Goal: Communication & Community: Answer question/provide support

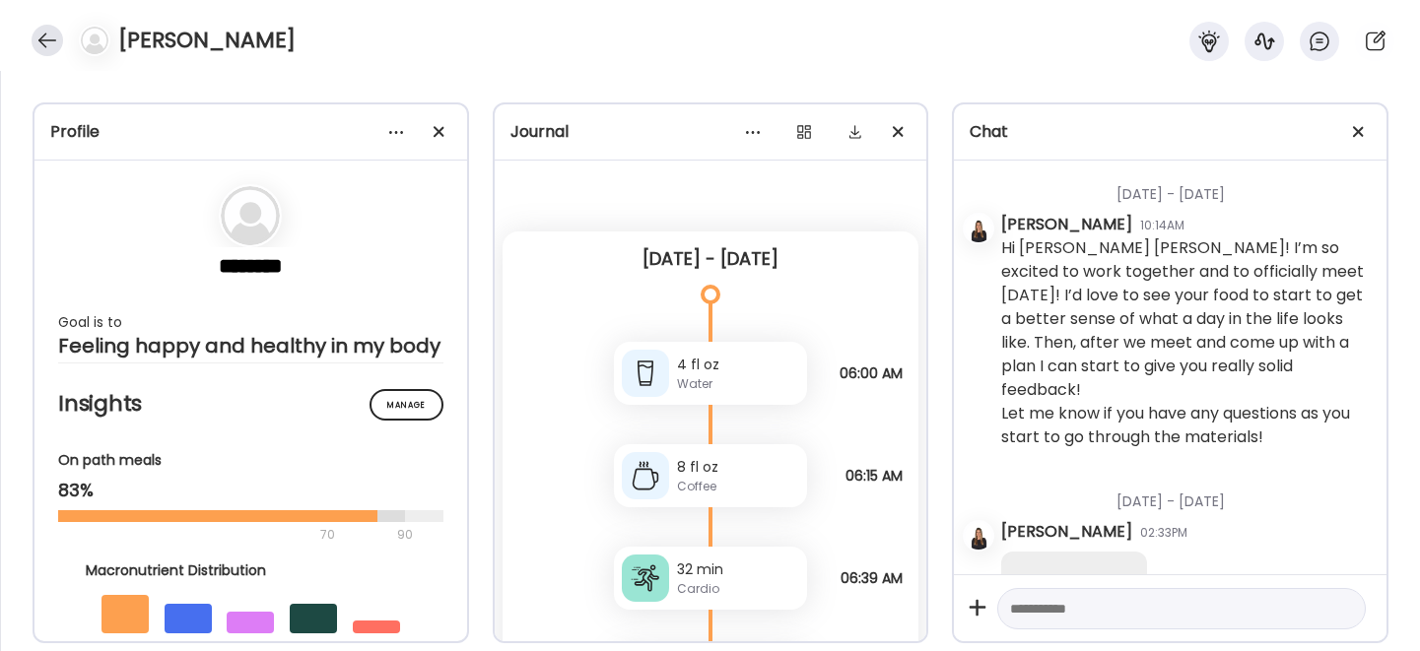
scroll to position [34848, 0]
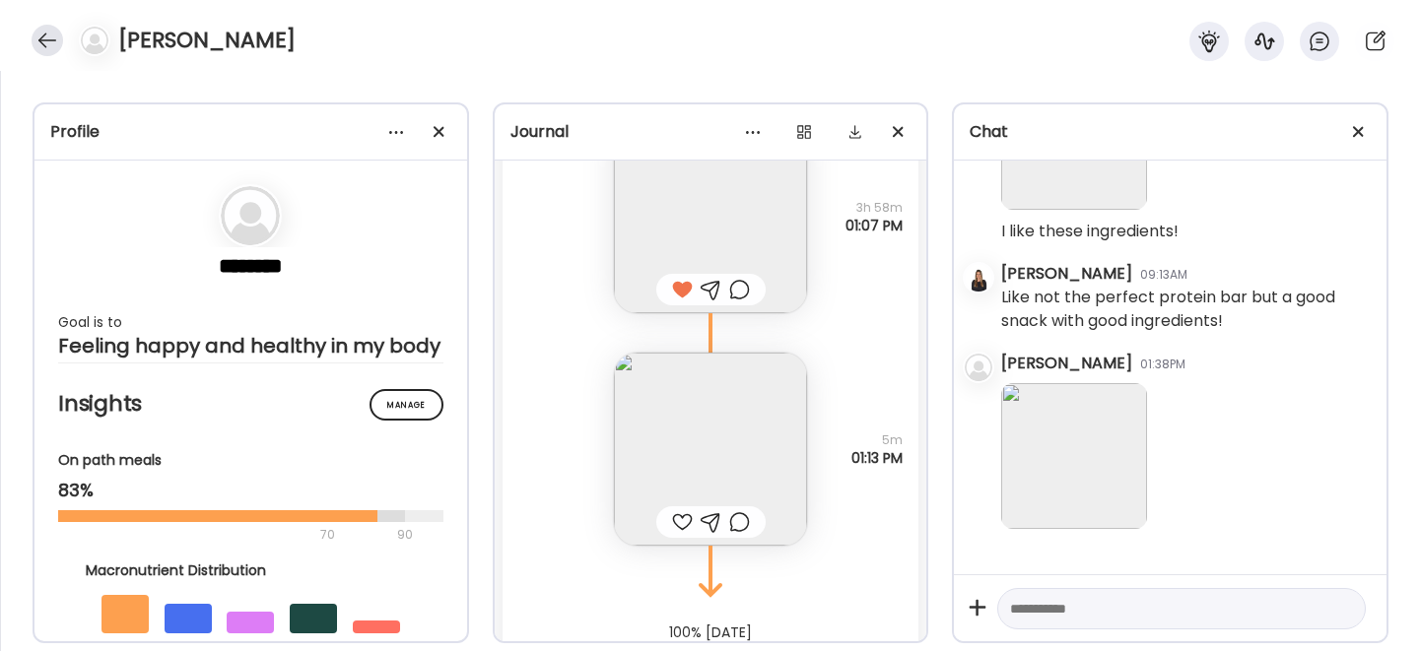
click at [41, 33] on div at bounding box center [48, 41] width 32 height 32
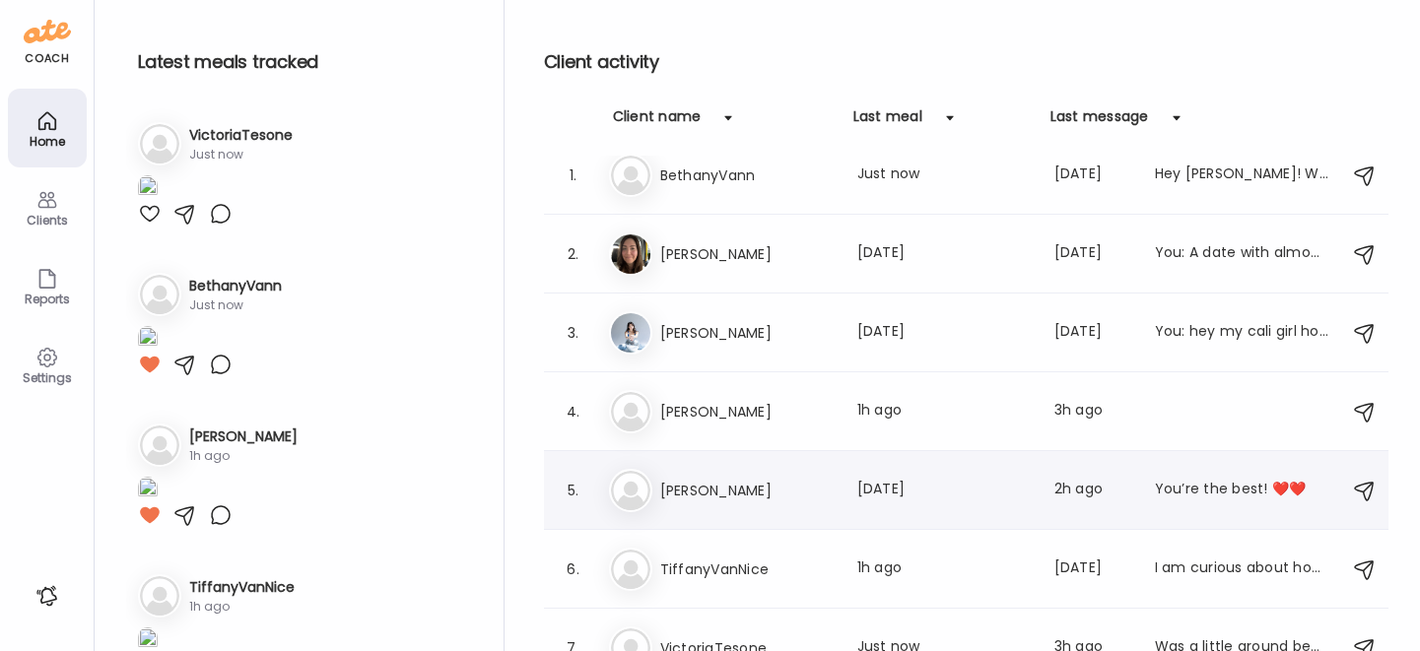
scroll to position [46, 0]
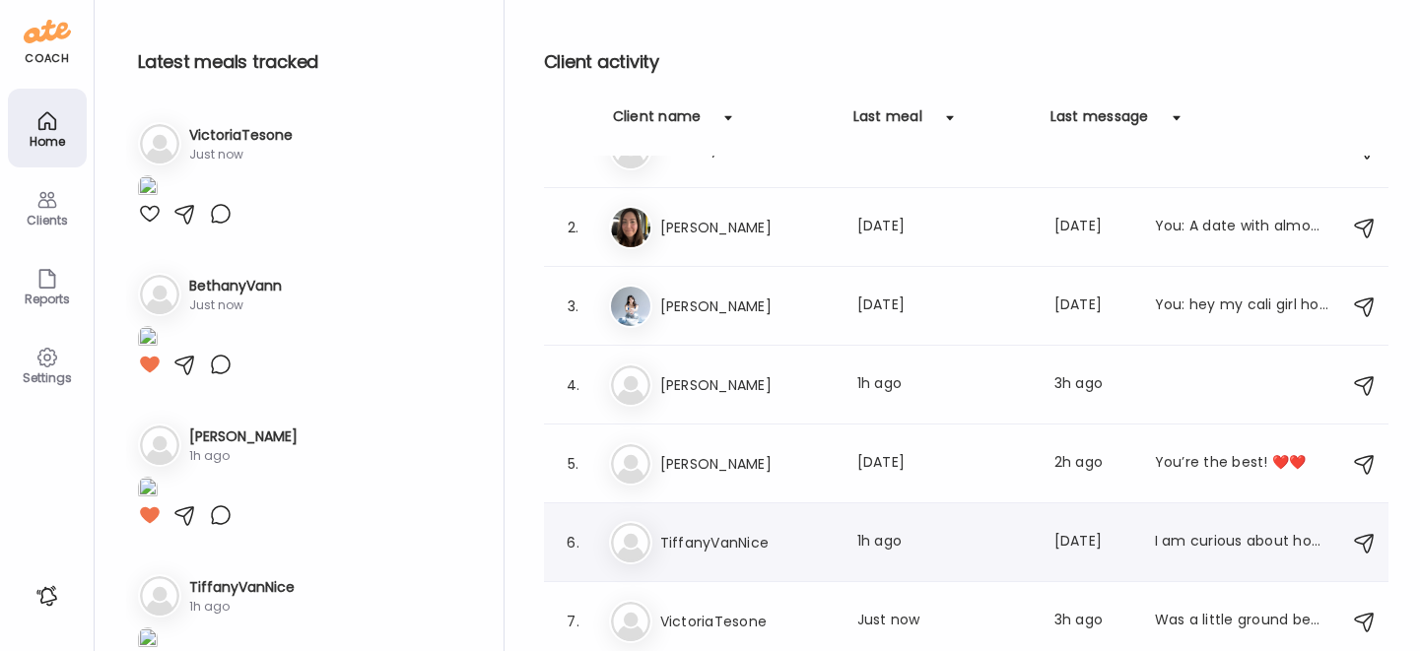
click at [725, 548] on h3 "TiffanyVanNice" at bounding box center [746, 543] width 173 height 24
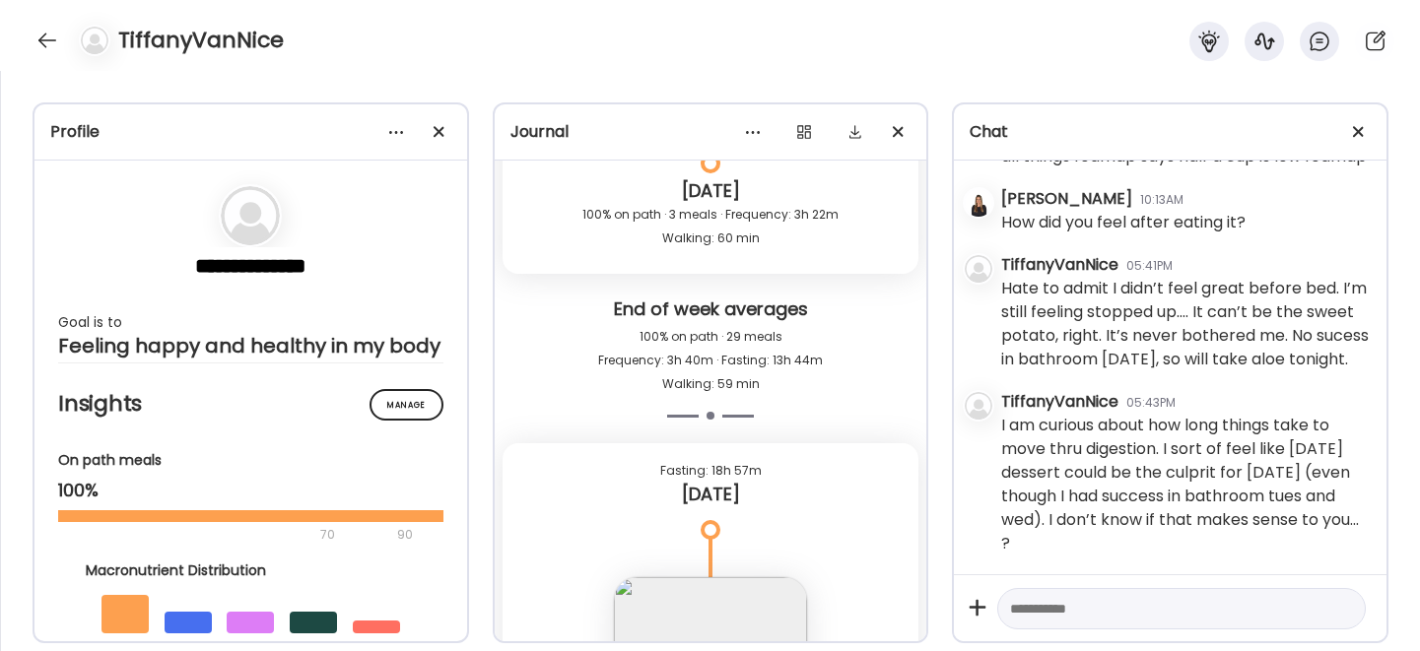
scroll to position [29622, 0]
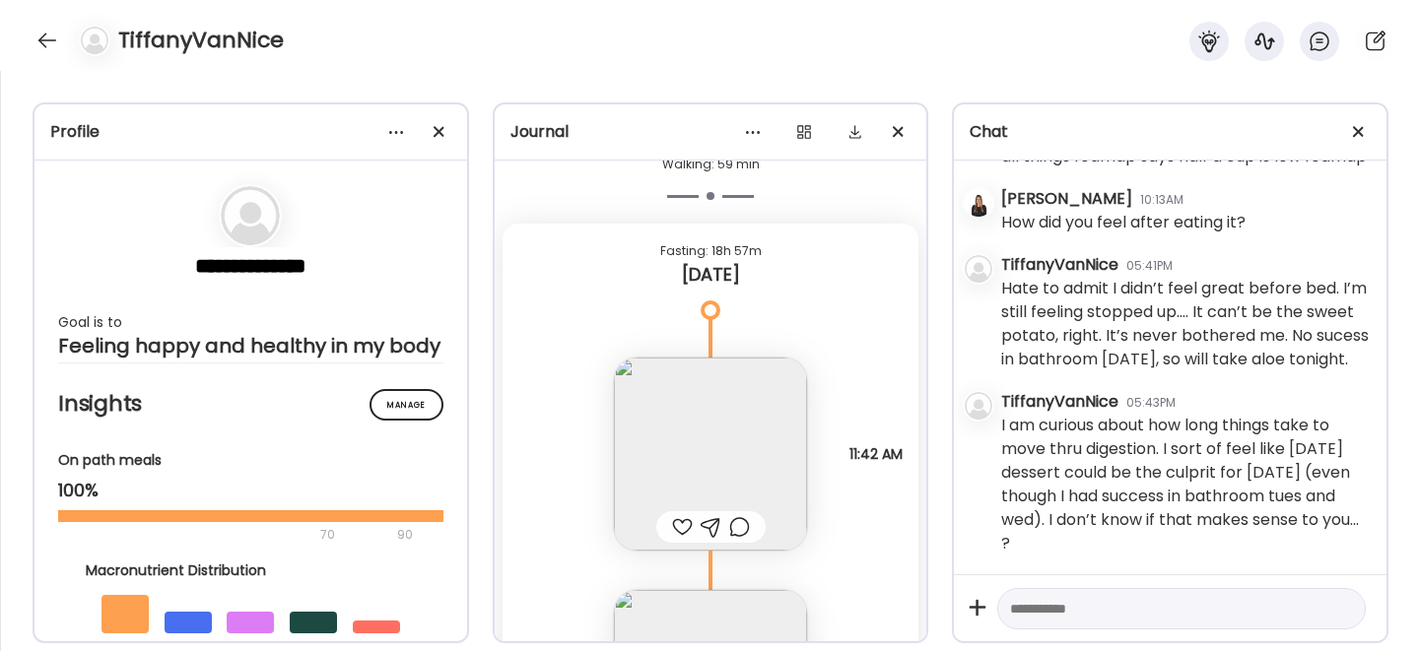
click at [668, 427] on img at bounding box center [710, 454] width 193 height 193
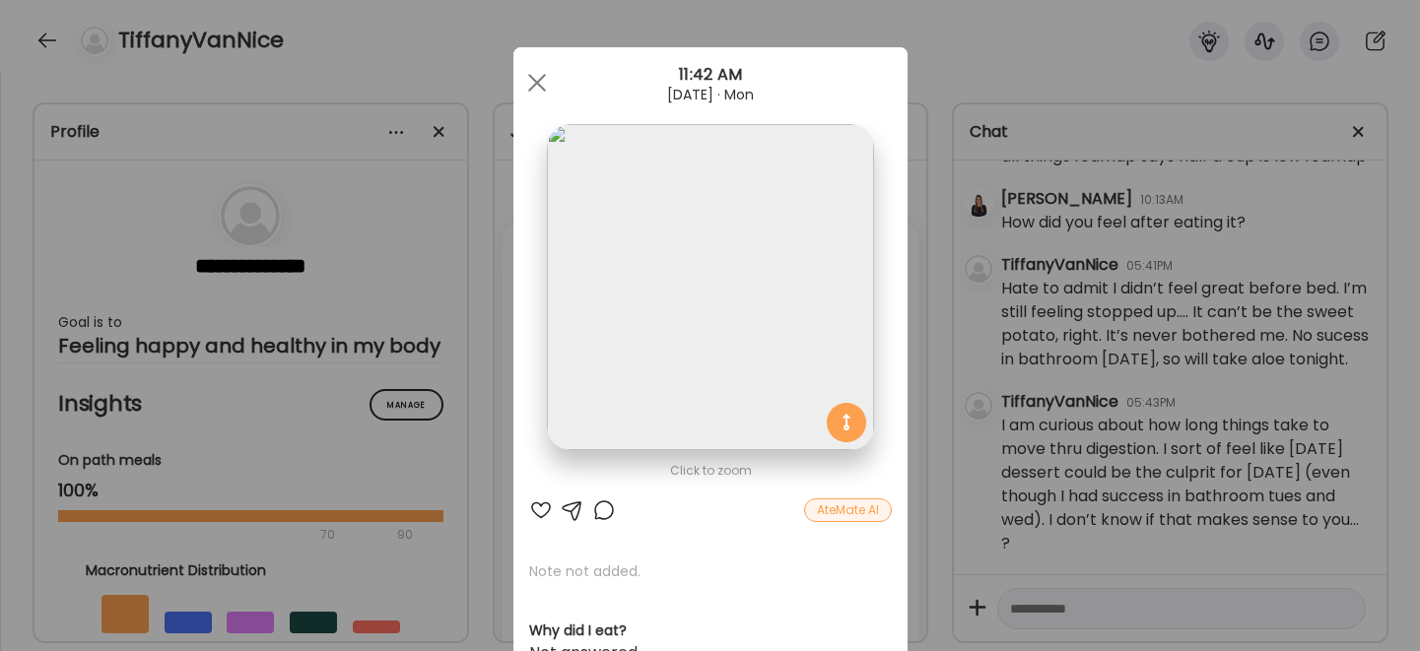
click at [530, 506] on div at bounding box center [541, 510] width 24 height 24
click at [534, 74] on div at bounding box center [536, 82] width 39 height 39
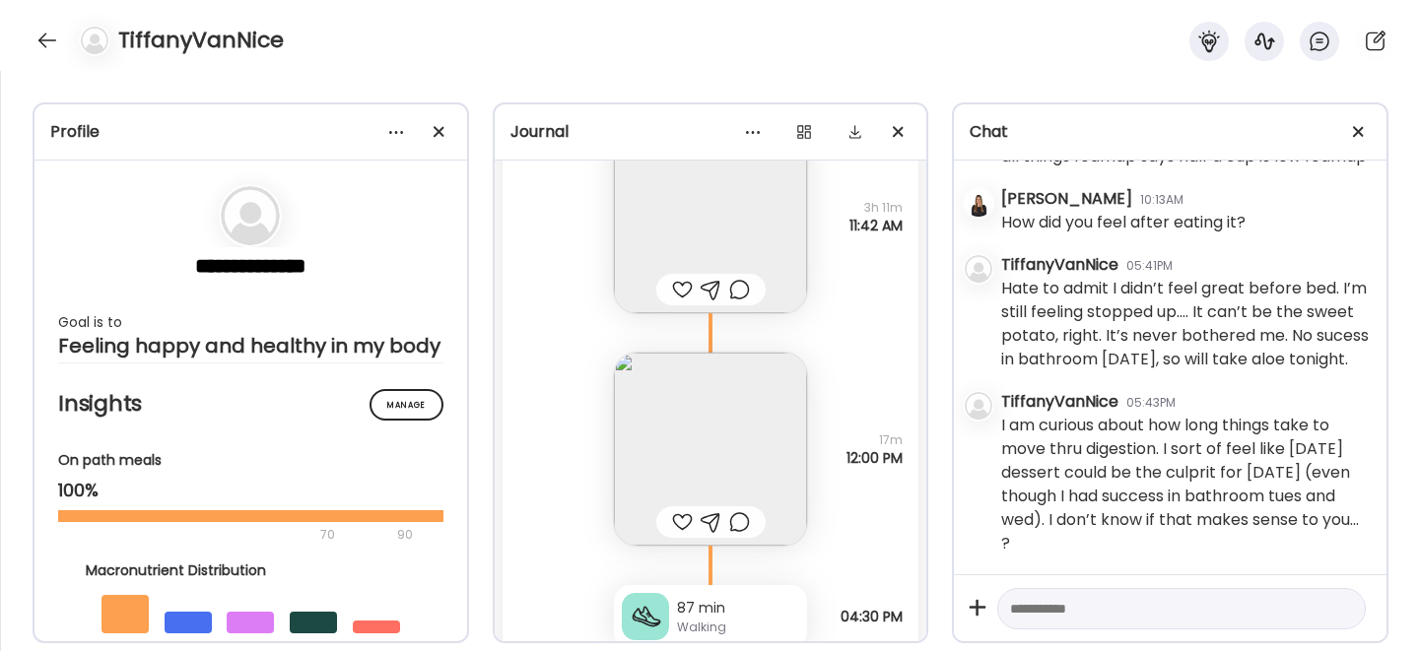
scroll to position [27627, 0]
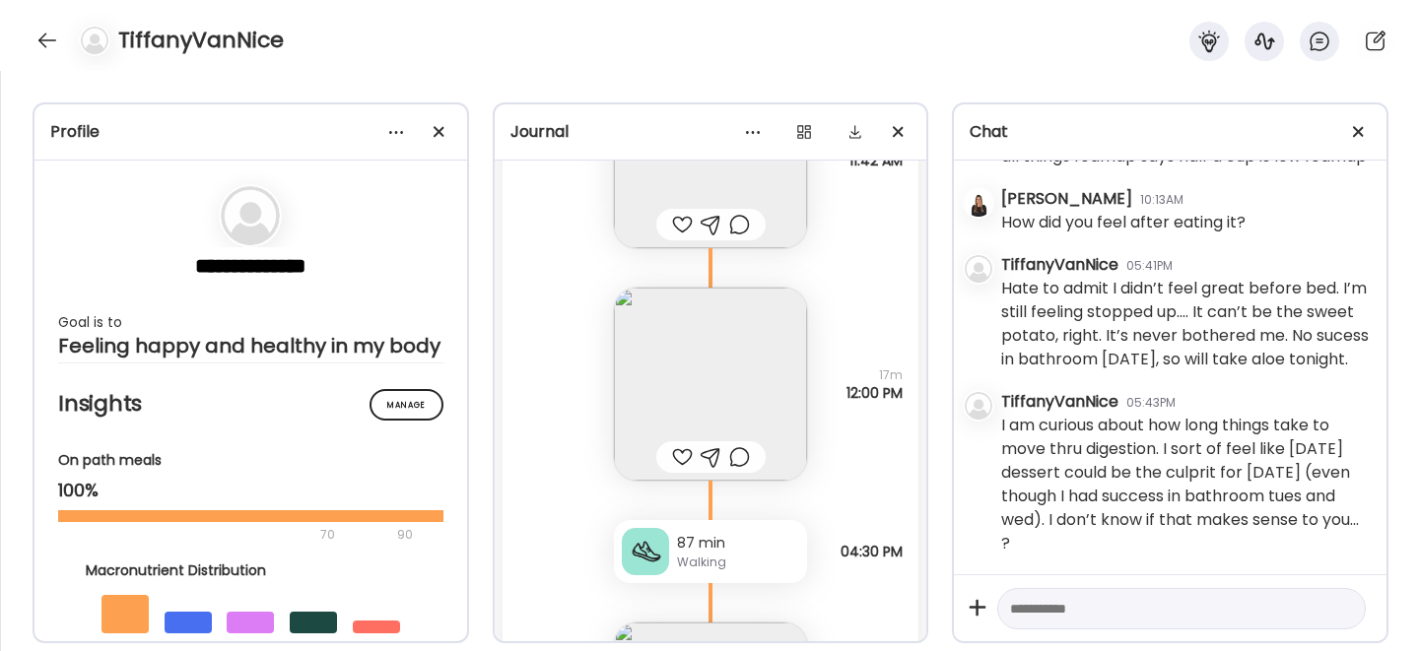
click at [671, 380] on img at bounding box center [710, 384] width 193 height 193
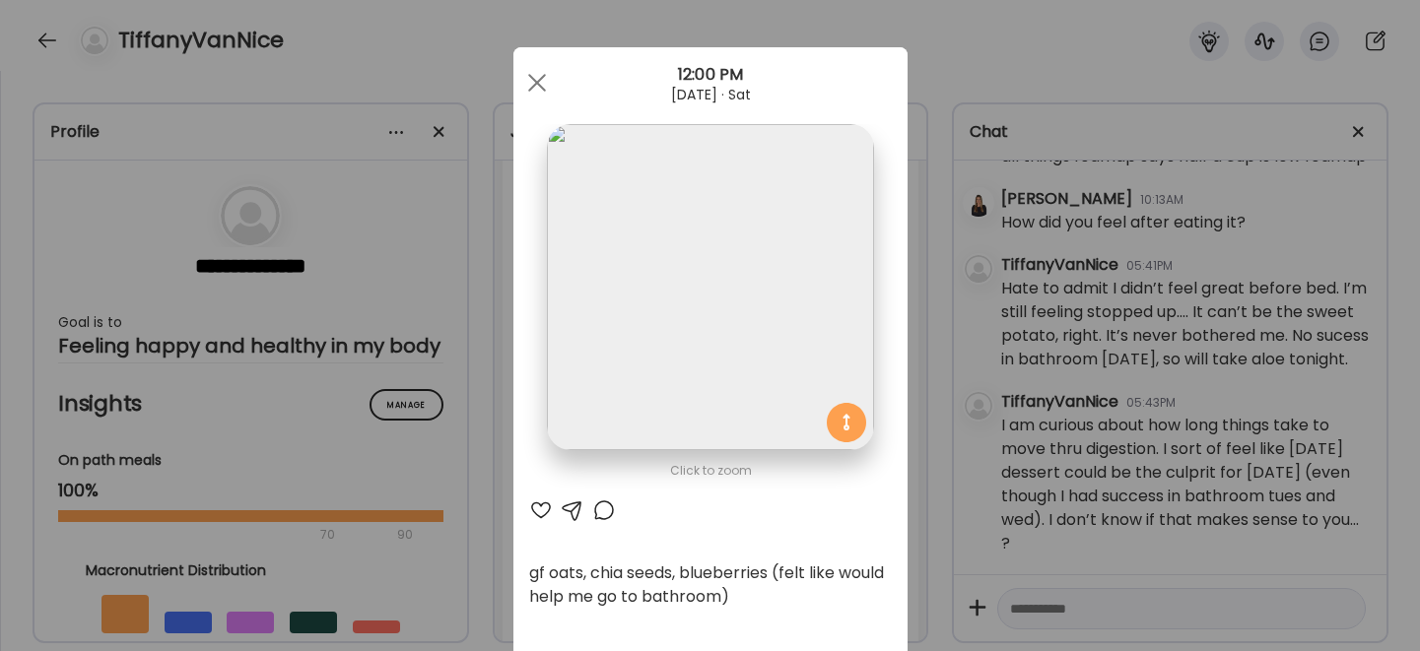
click at [533, 503] on div at bounding box center [541, 510] width 24 height 24
click at [527, 81] on span at bounding box center [536, 83] width 18 height 18
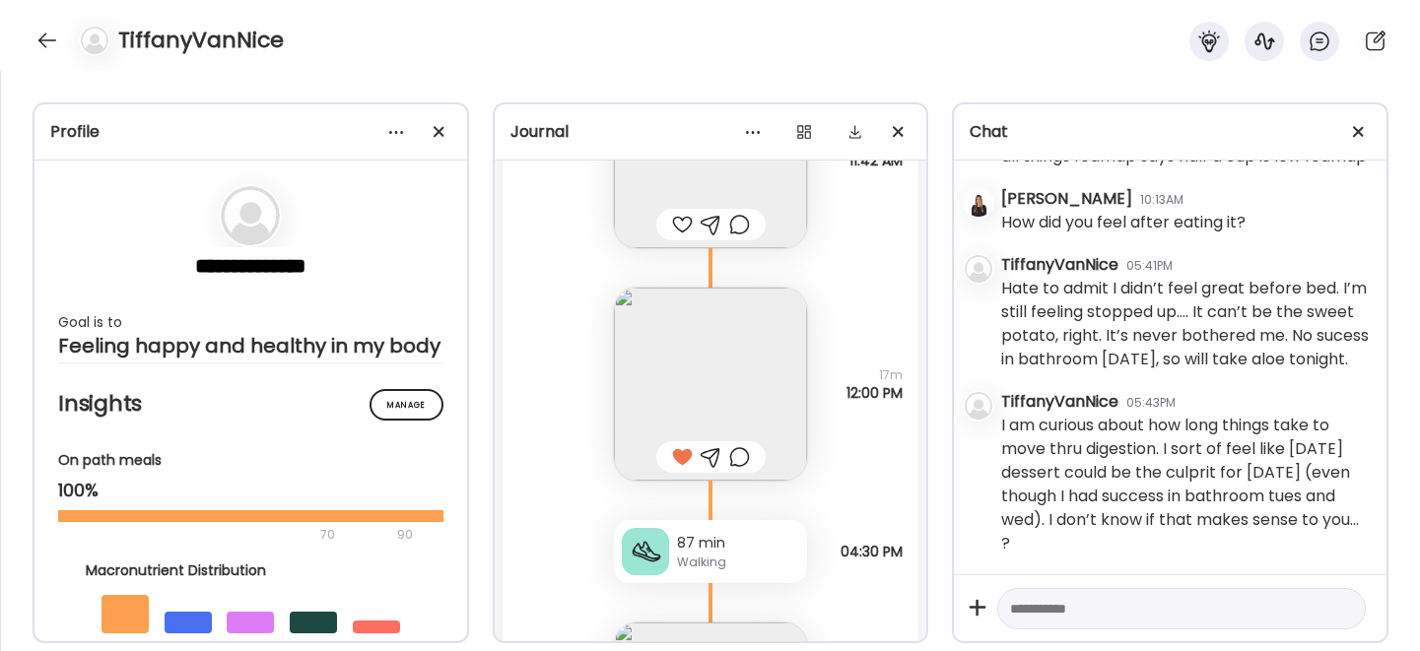
click at [1062, 606] on textarea at bounding box center [1163, 609] width 307 height 24
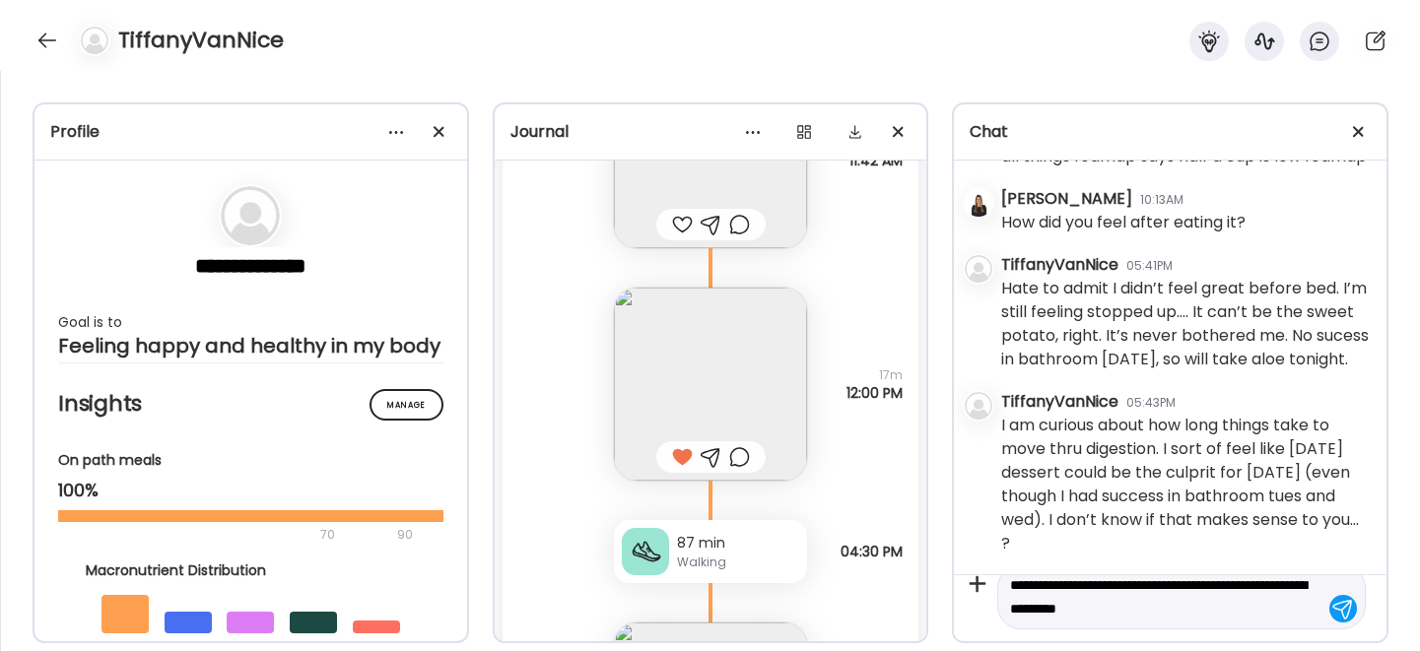
type textarea "**********"
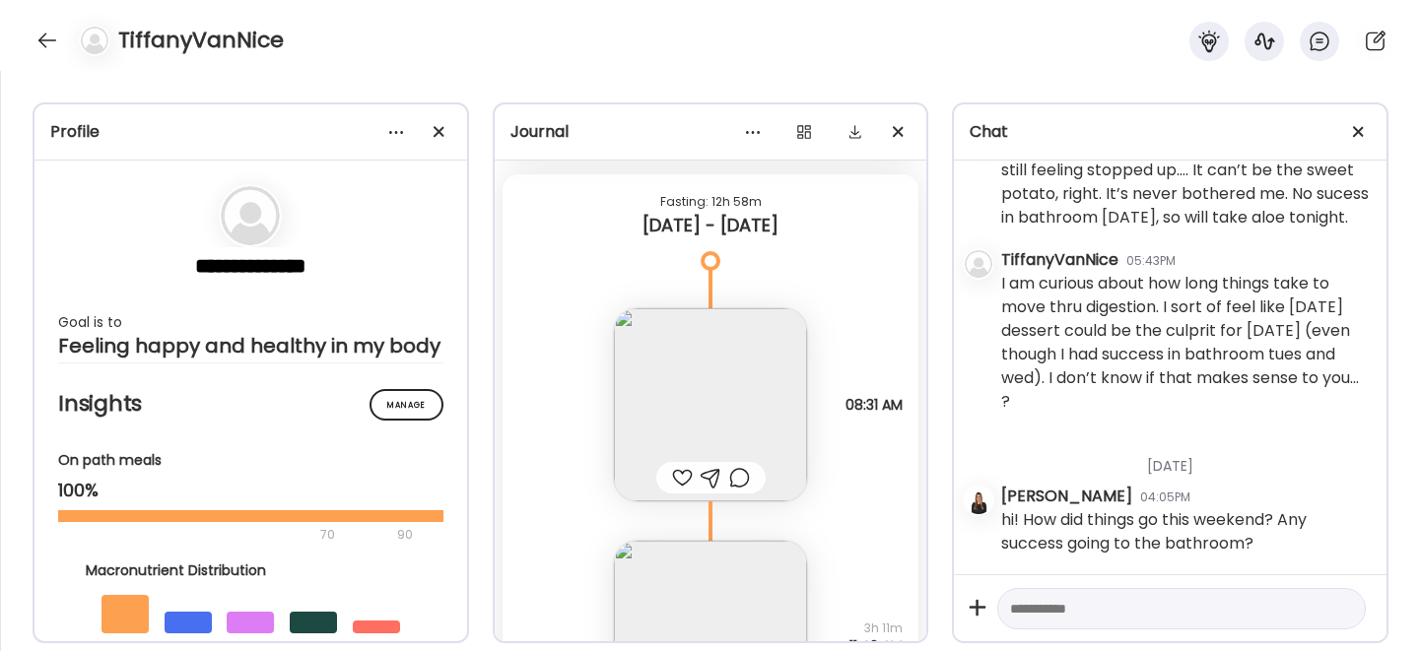
scroll to position [27062, 0]
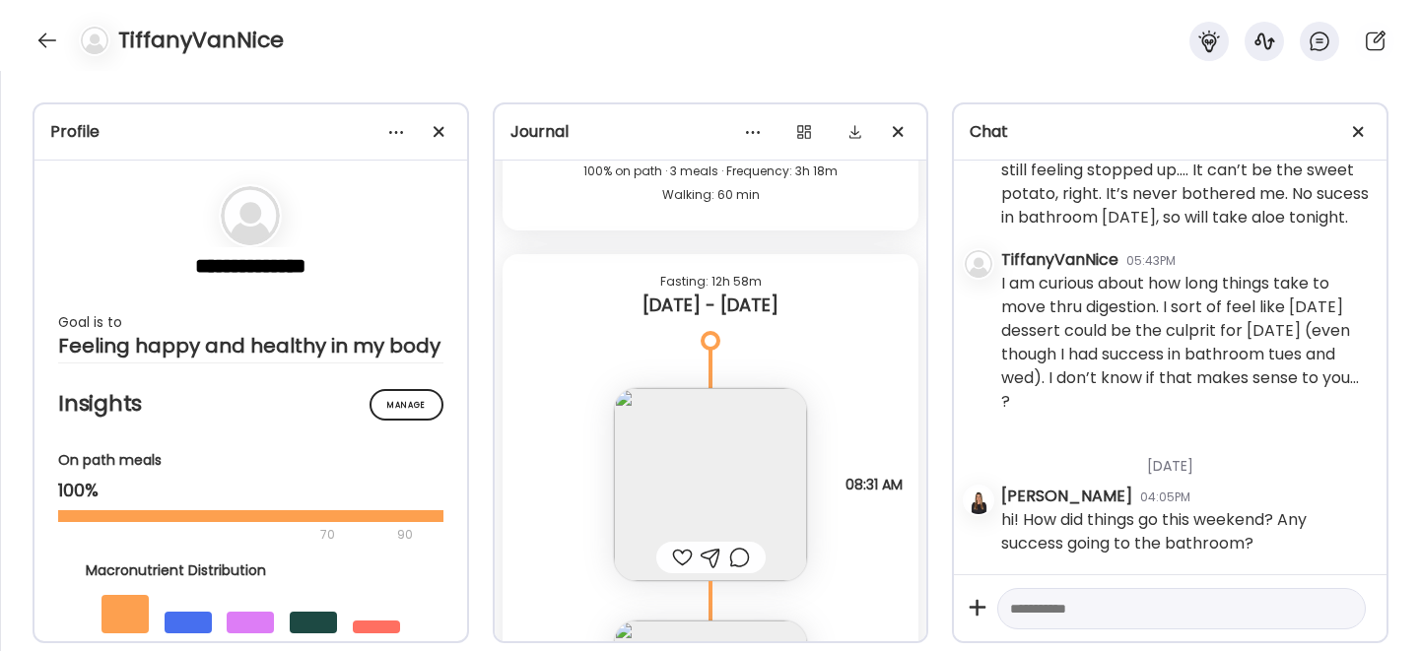
click at [684, 439] on img at bounding box center [710, 484] width 193 height 193
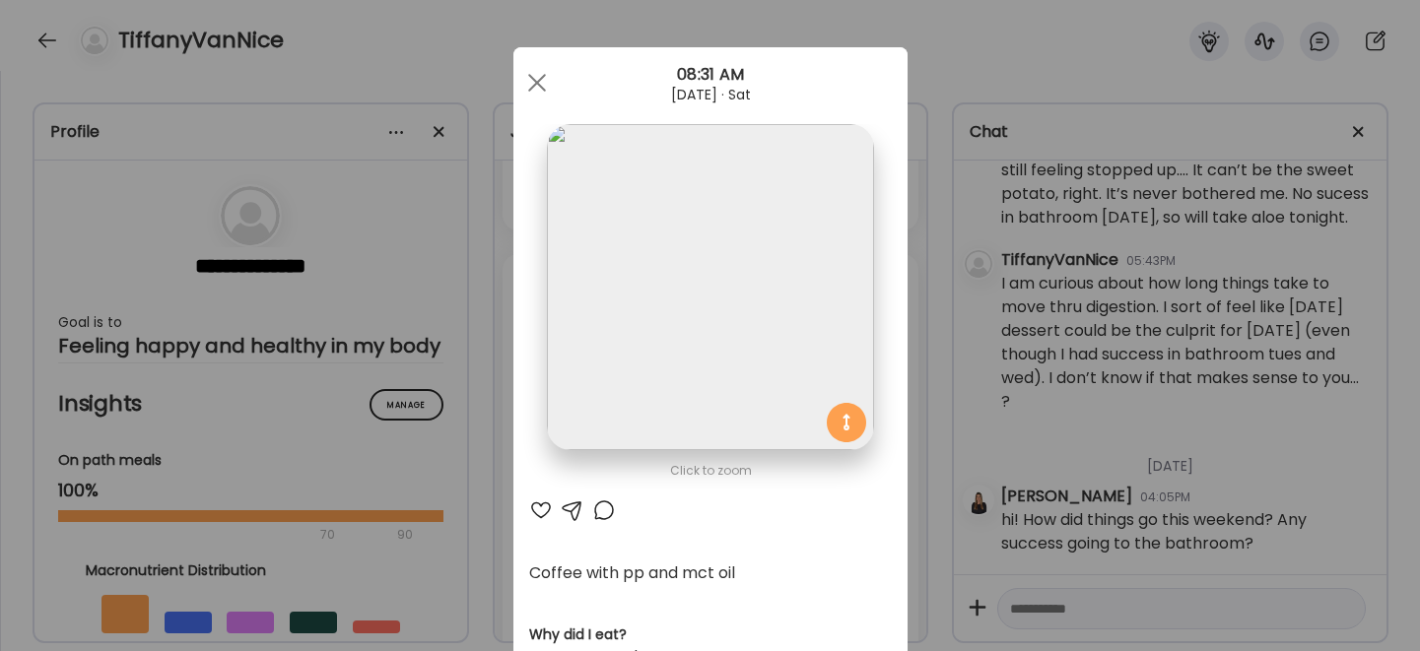
click at [539, 512] on div at bounding box center [541, 510] width 24 height 24
click at [531, 68] on div at bounding box center [536, 82] width 39 height 39
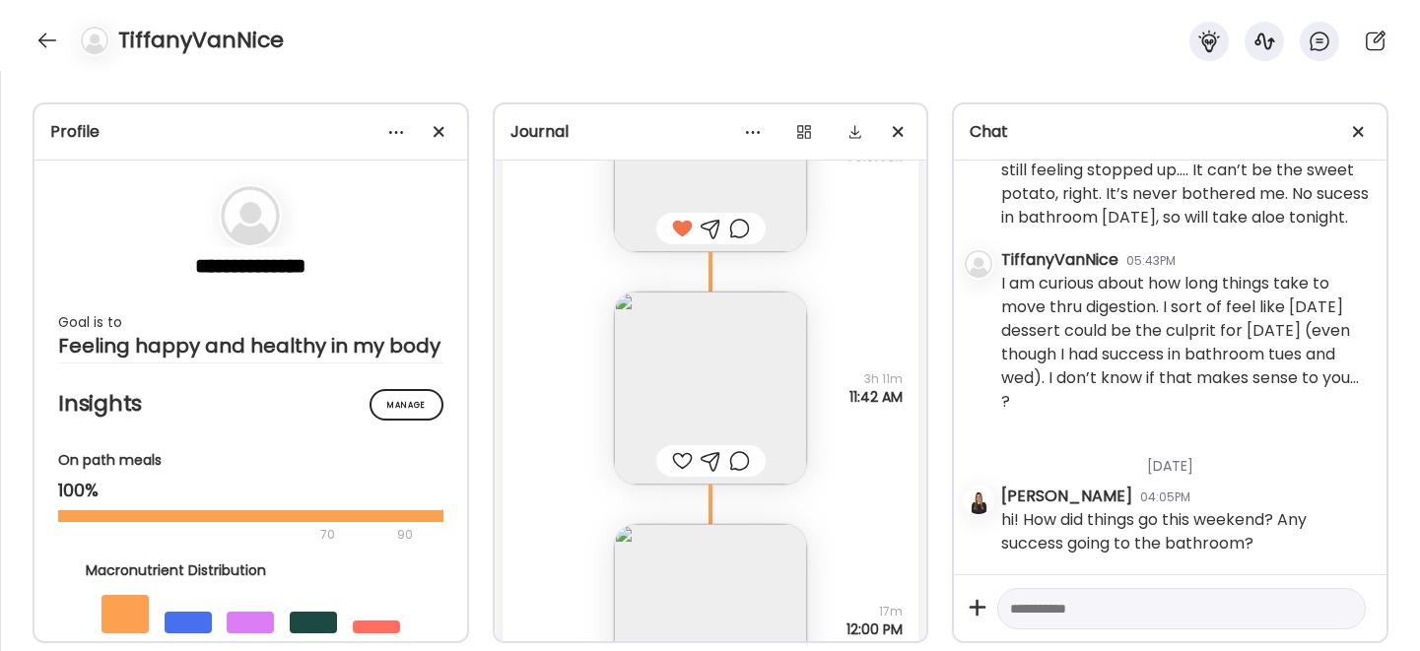
scroll to position [27396, 0]
click at [680, 457] on div at bounding box center [682, 456] width 21 height 24
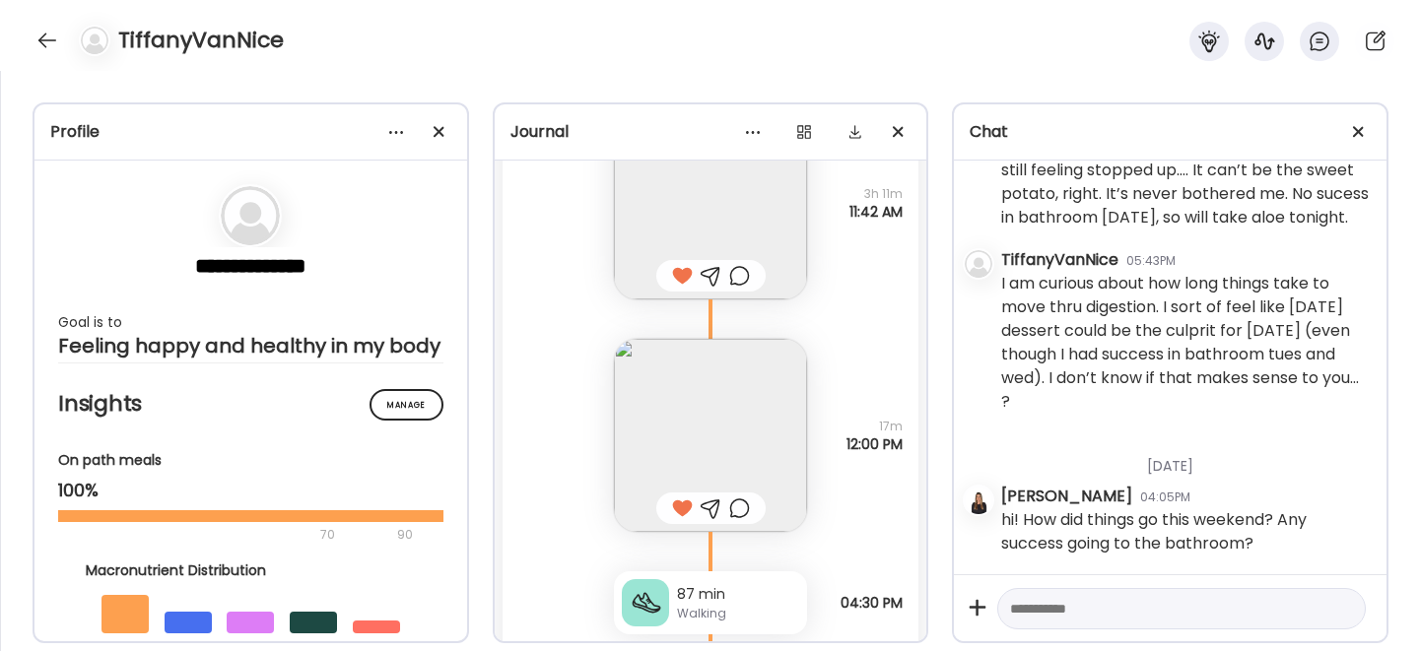
scroll to position [27579, 0]
click at [667, 421] on img at bounding box center [710, 432] width 193 height 193
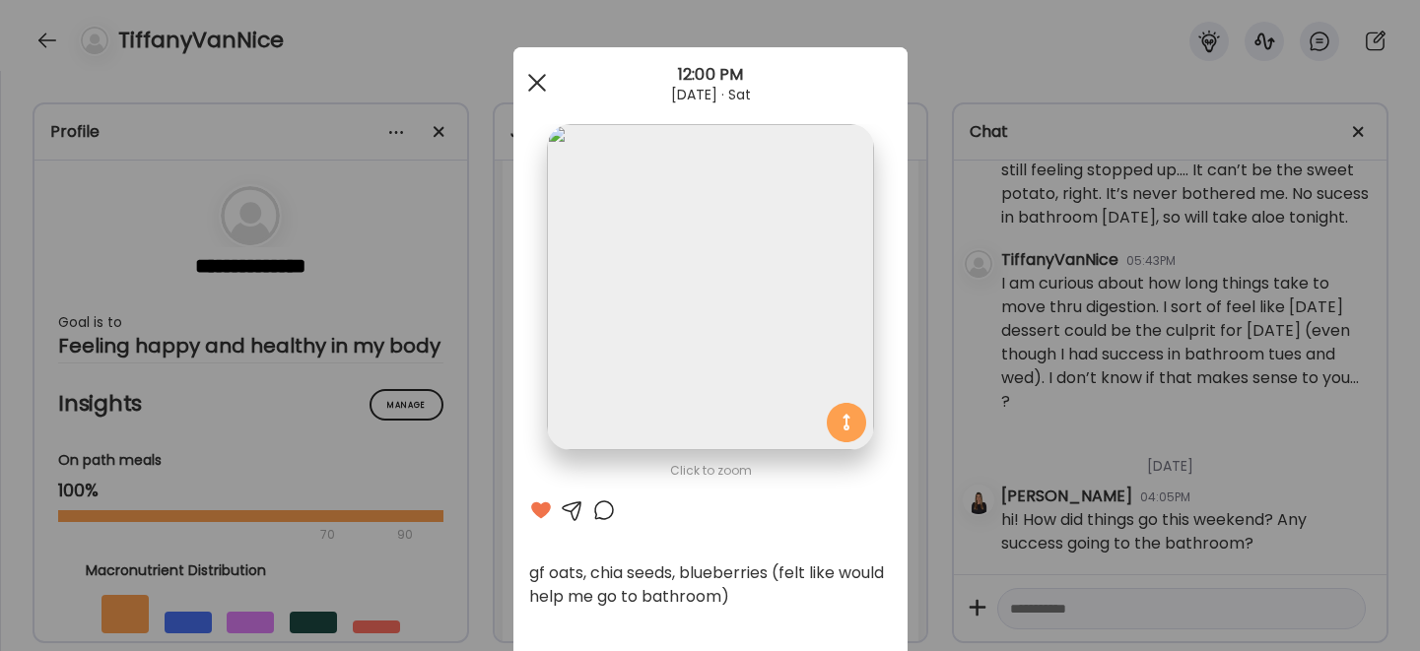
click at [523, 79] on div at bounding box center [536, 82] width 39 height 39
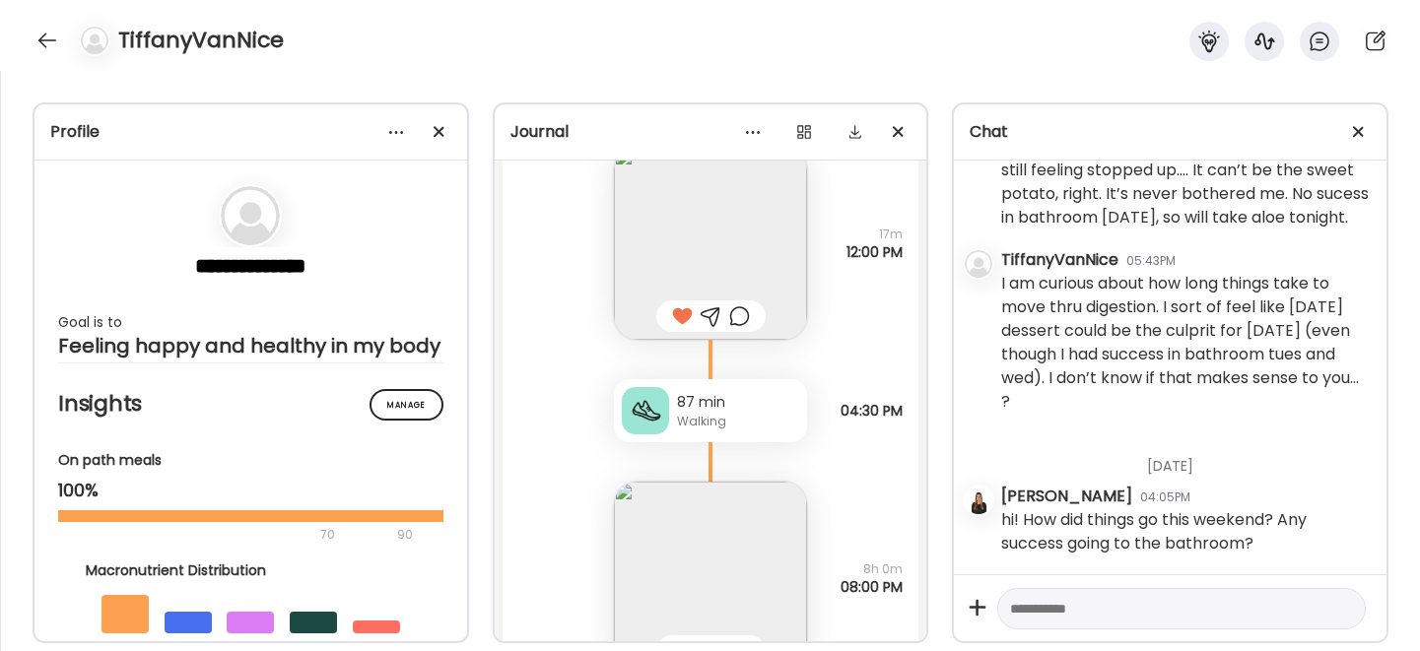
scroll to position [27886, 0]
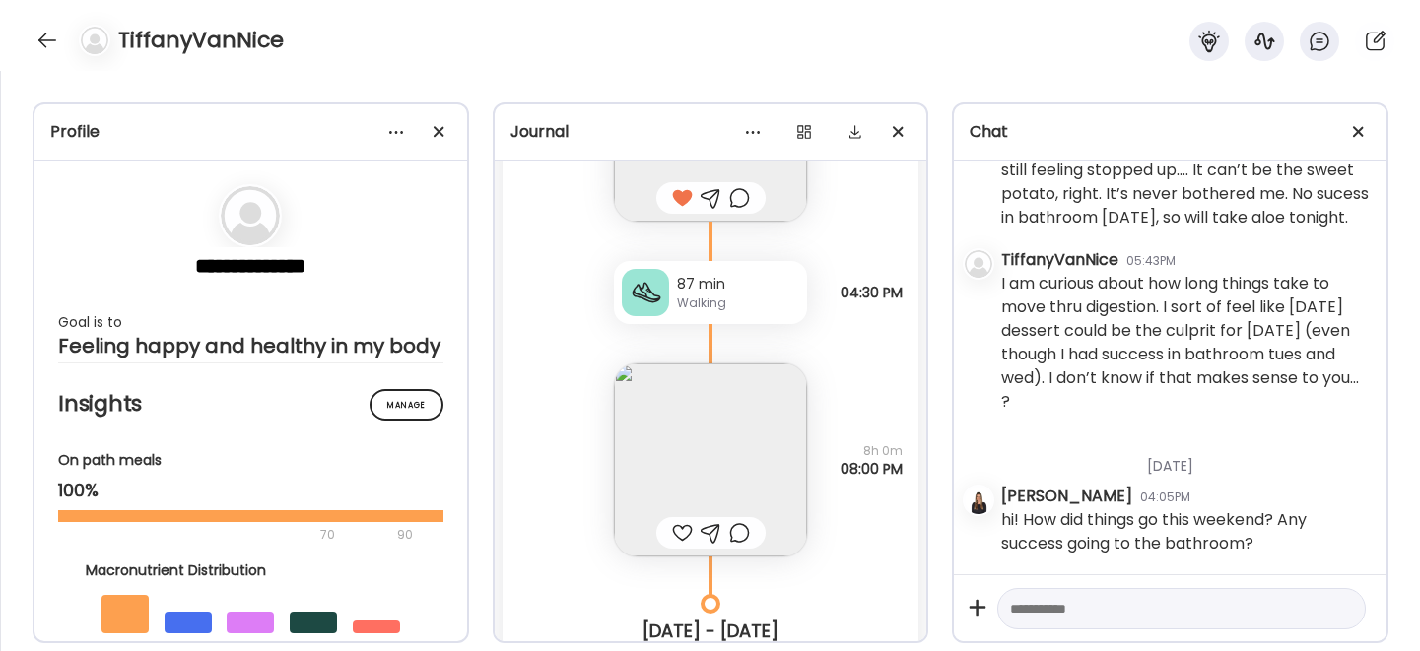
click at [661, 447] on img at bounding box center [710, 460] width 193 height 193
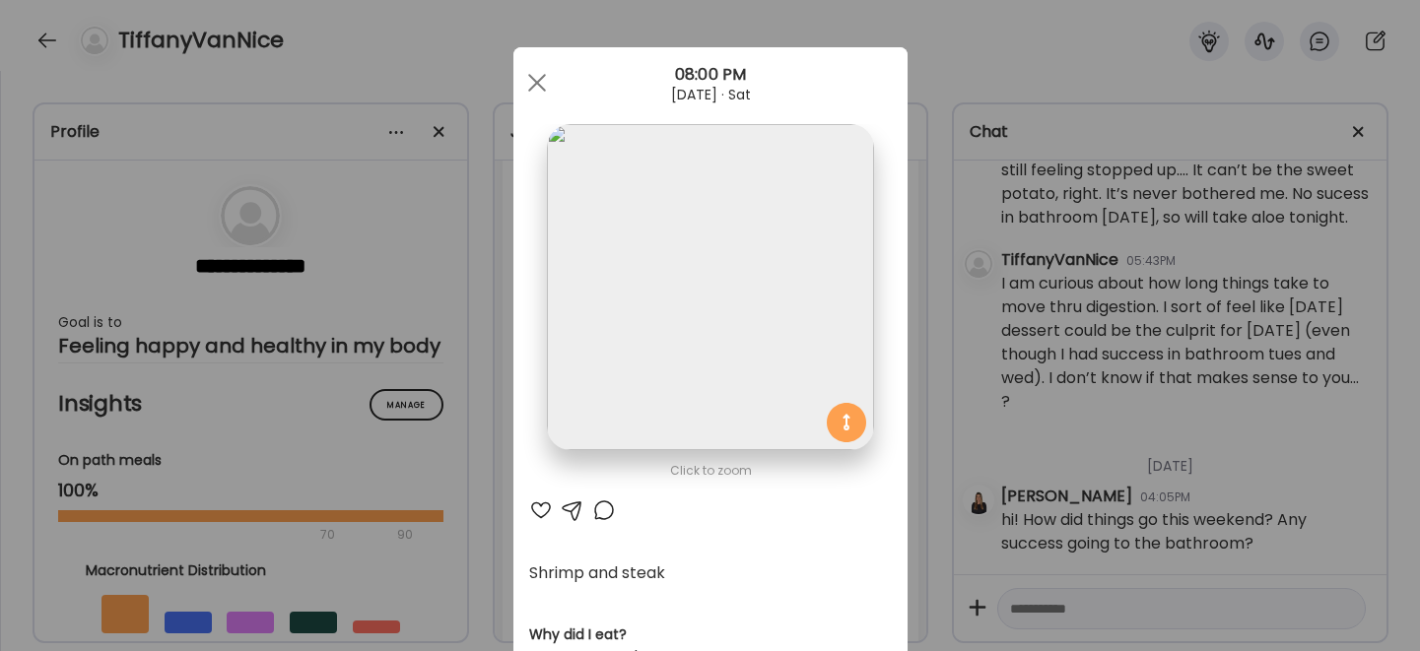
click at [537, 505] on div at bounding box center [541, 510] width 24 height 24
click at [522, 86] on div at bounding box center [536, 82] width 39 height 39
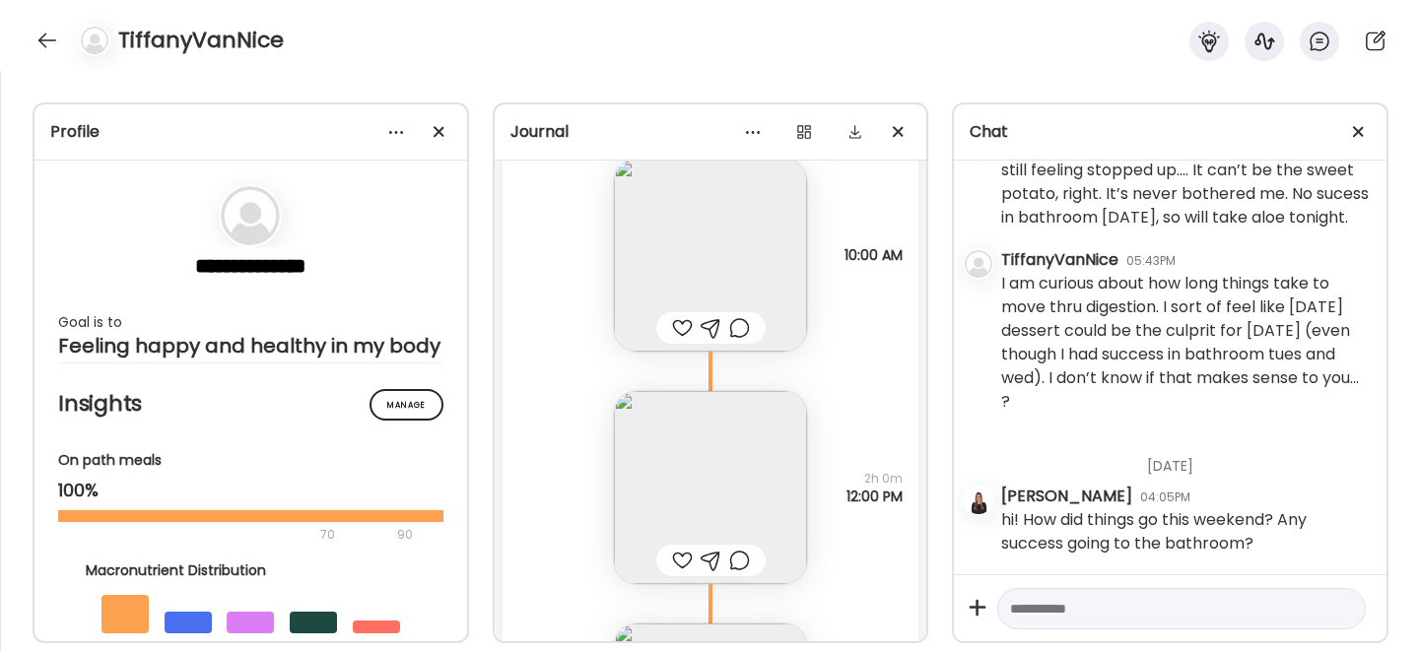
scroll to position [28616, 0]
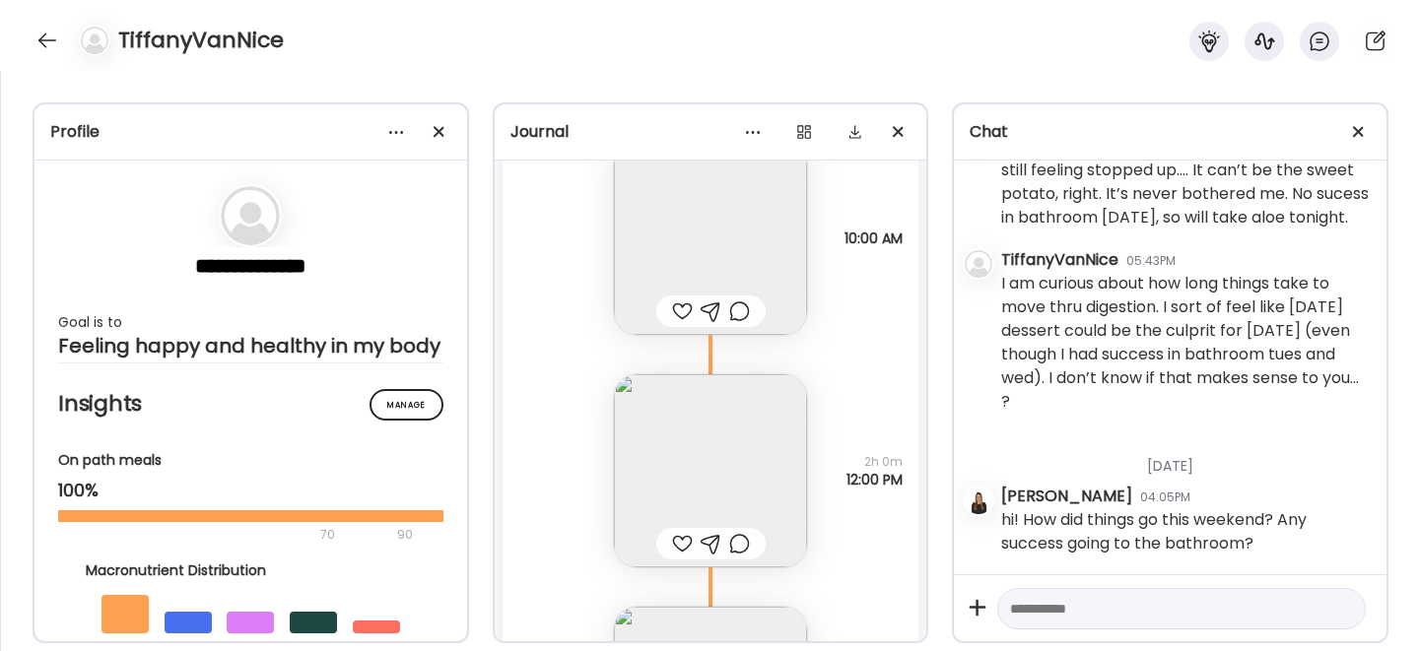
click at [679, 231] on img at bounding box center [710, 238] width 193 height 193
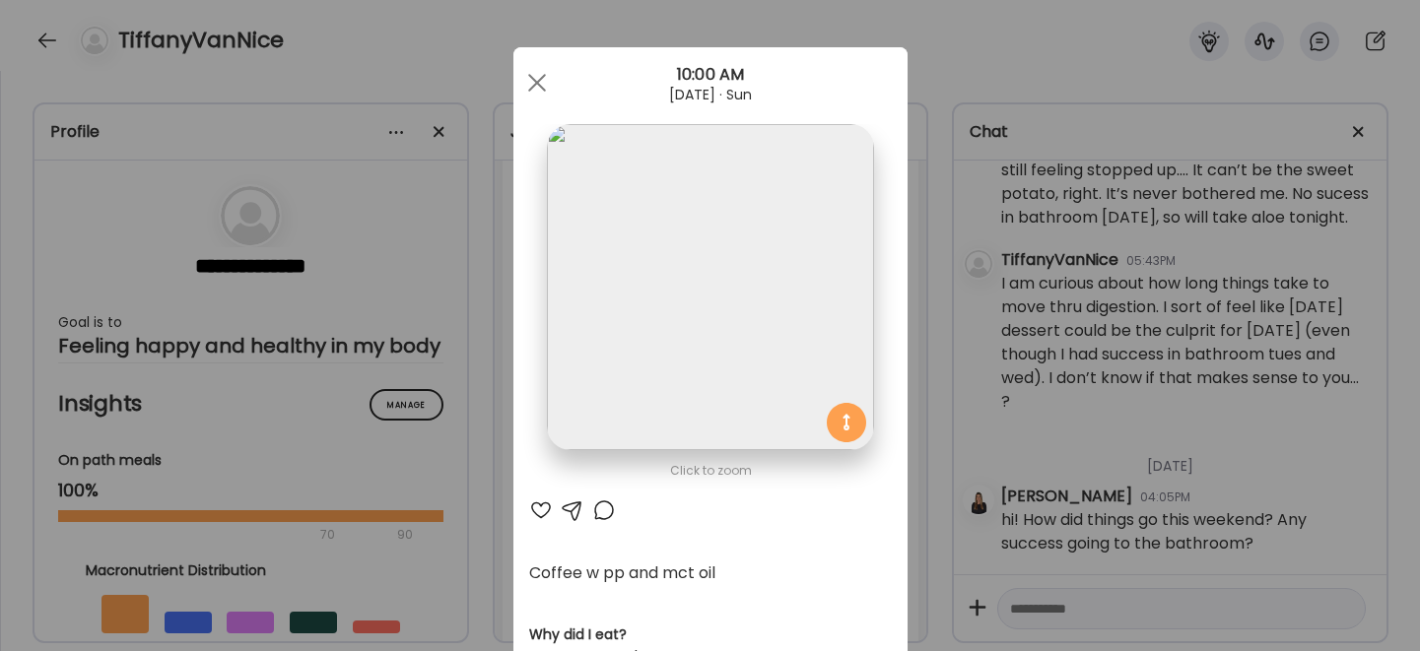
click at [536, 504] on div at bounding box center [541, 510] width 24 height 24
click at [535, 75] on span at bounding box center [536, 83] width 18 height 18
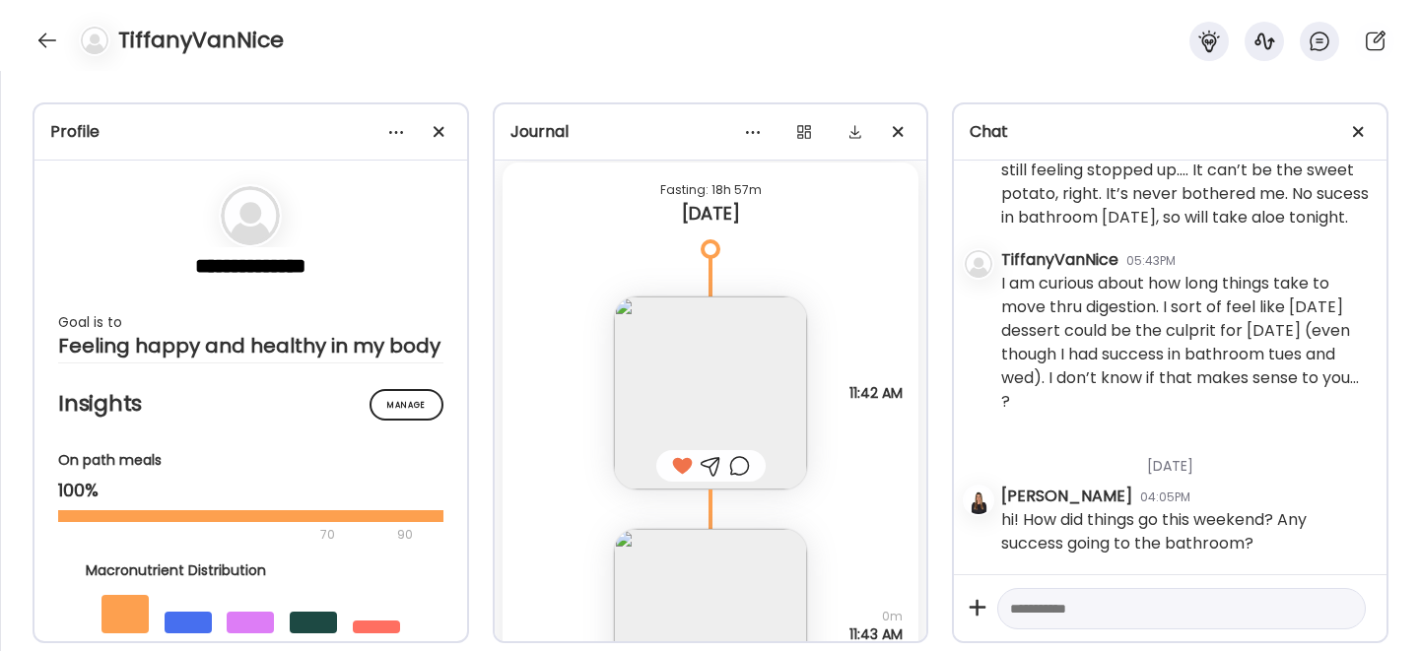
scroll to position [29930, 0]
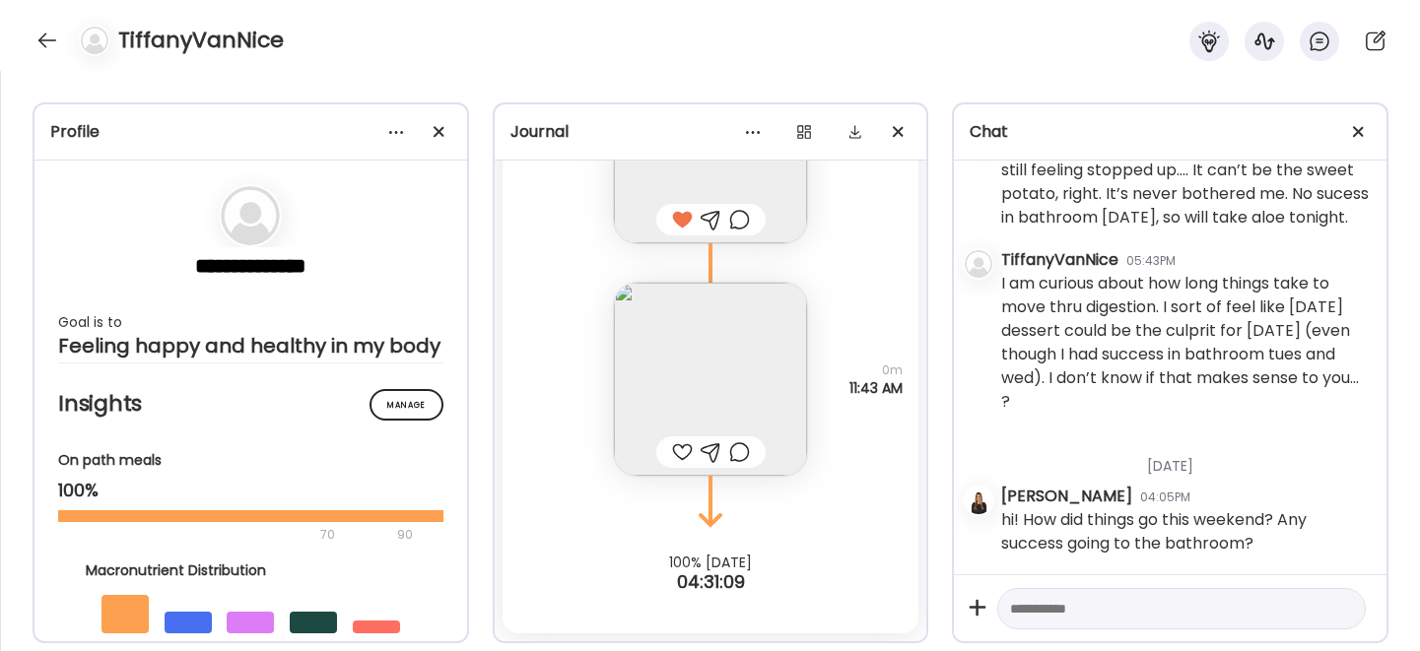
click at [655, 352] on img at bounding box center [710, 379] width 193 height 193
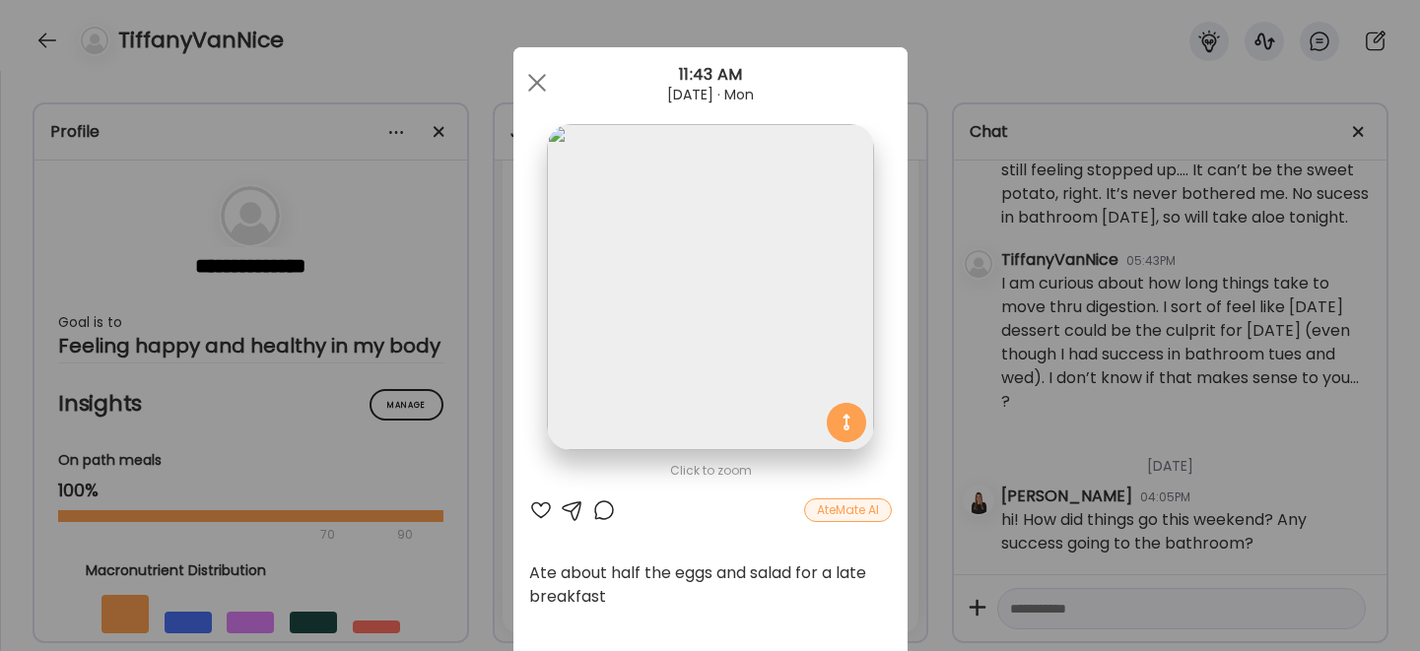
click at [536, 506] on div at bounding box center [541, 510] width 24 height 24
click at [533, 85] on div at bounding box center [536, 82] width 39 height 39
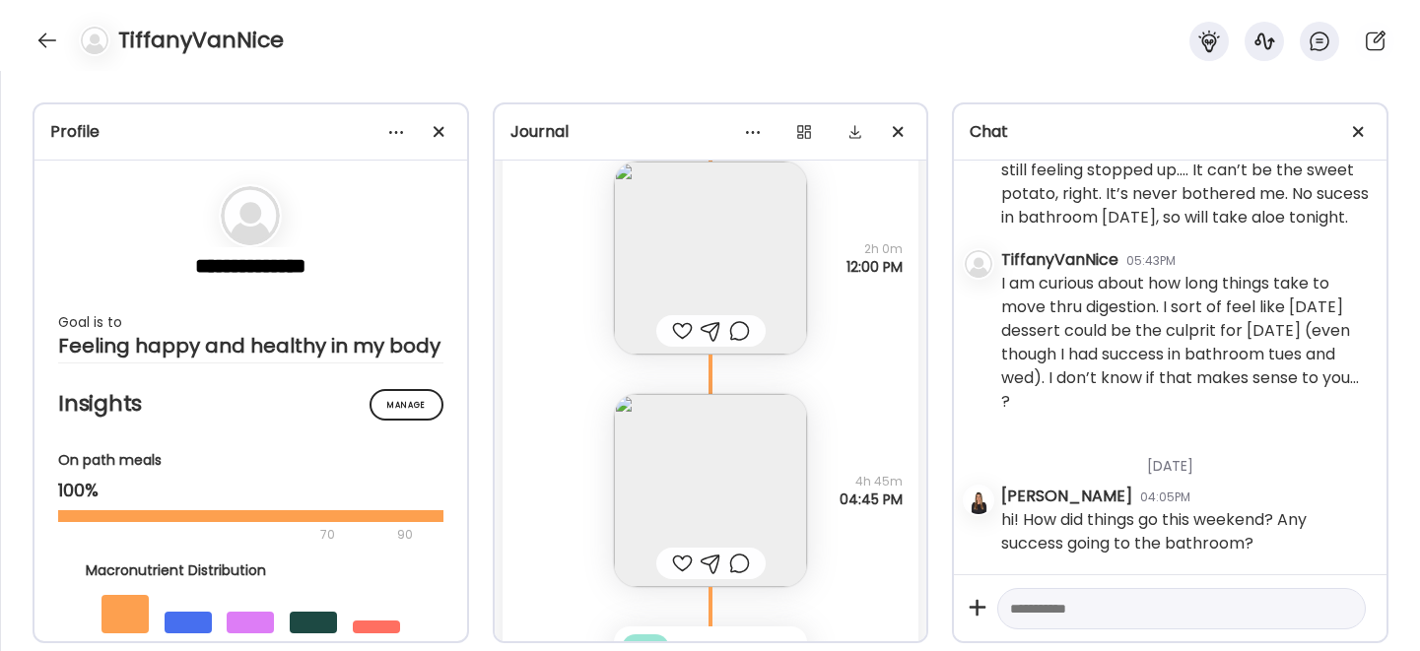
scroll to position [28831, 0]
click at [672, 327] on div at bounding box center [682, 329] width 21 height 24
click at [676, 556] on div at bounding box center [682, 562] width 21 height 24
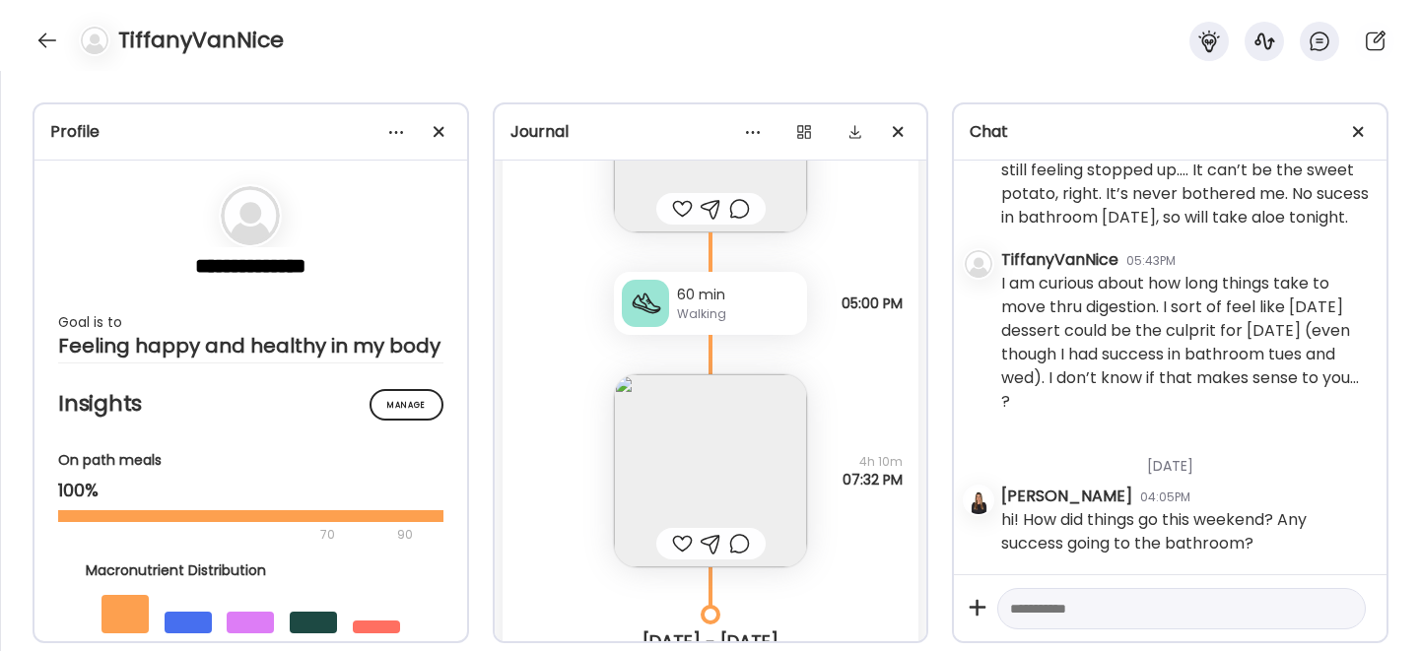
scroll to position [26545, 0]
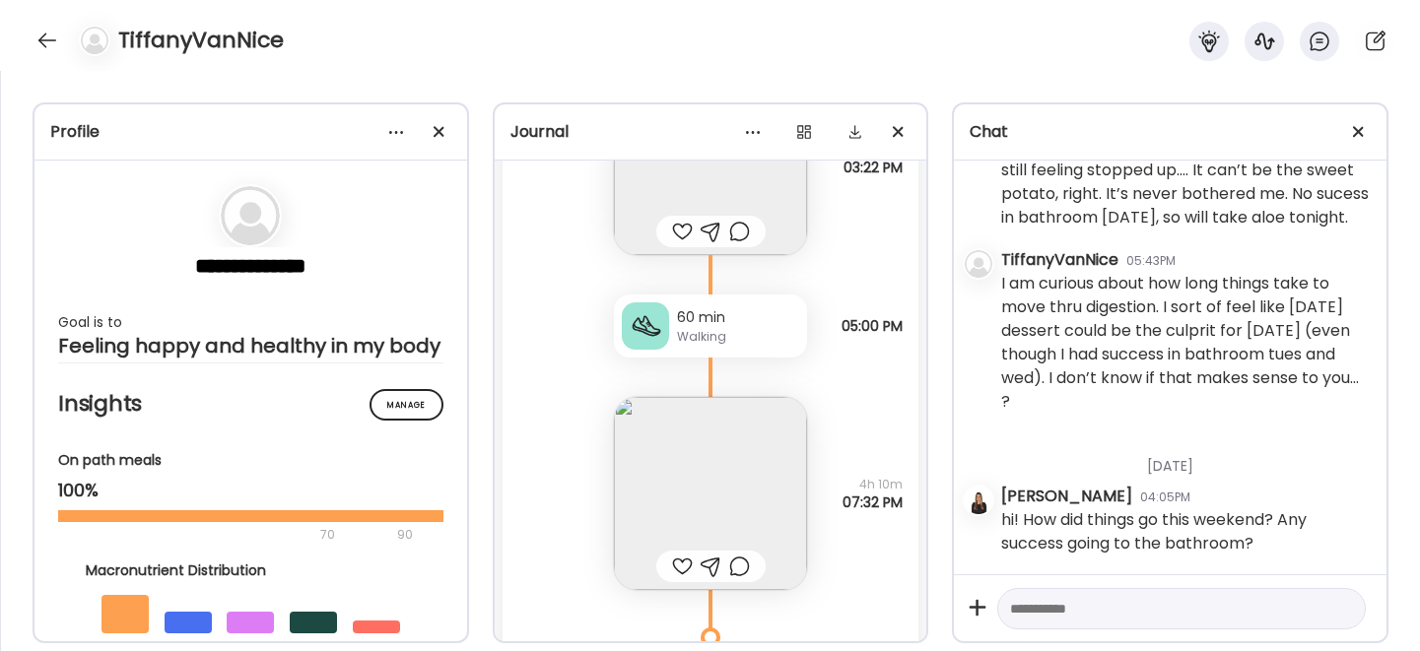
click at [692, 496] on img at bounding box center [710, 493] width 193 height 193
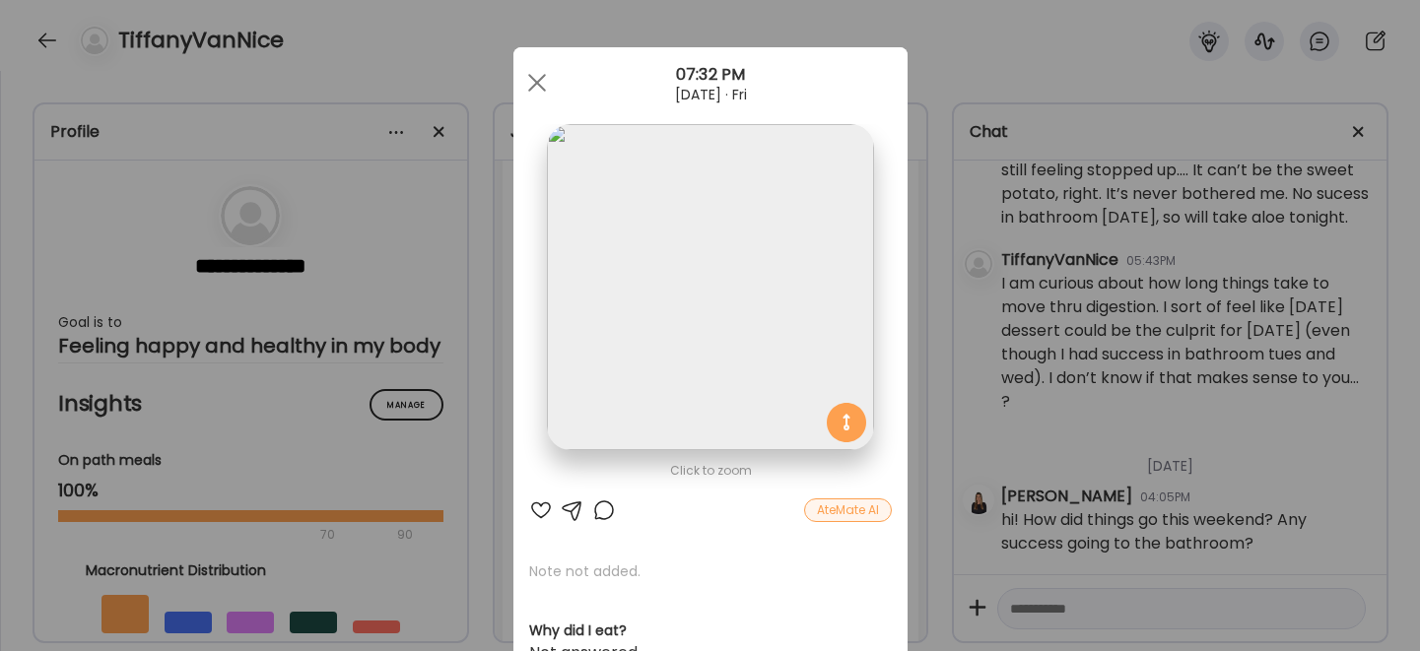
click at [532, 512] on div at bounding box center [541, 510] width 24 height 24
click at [529, 75] on div at bounding box center [536, 82] width 39 height 39
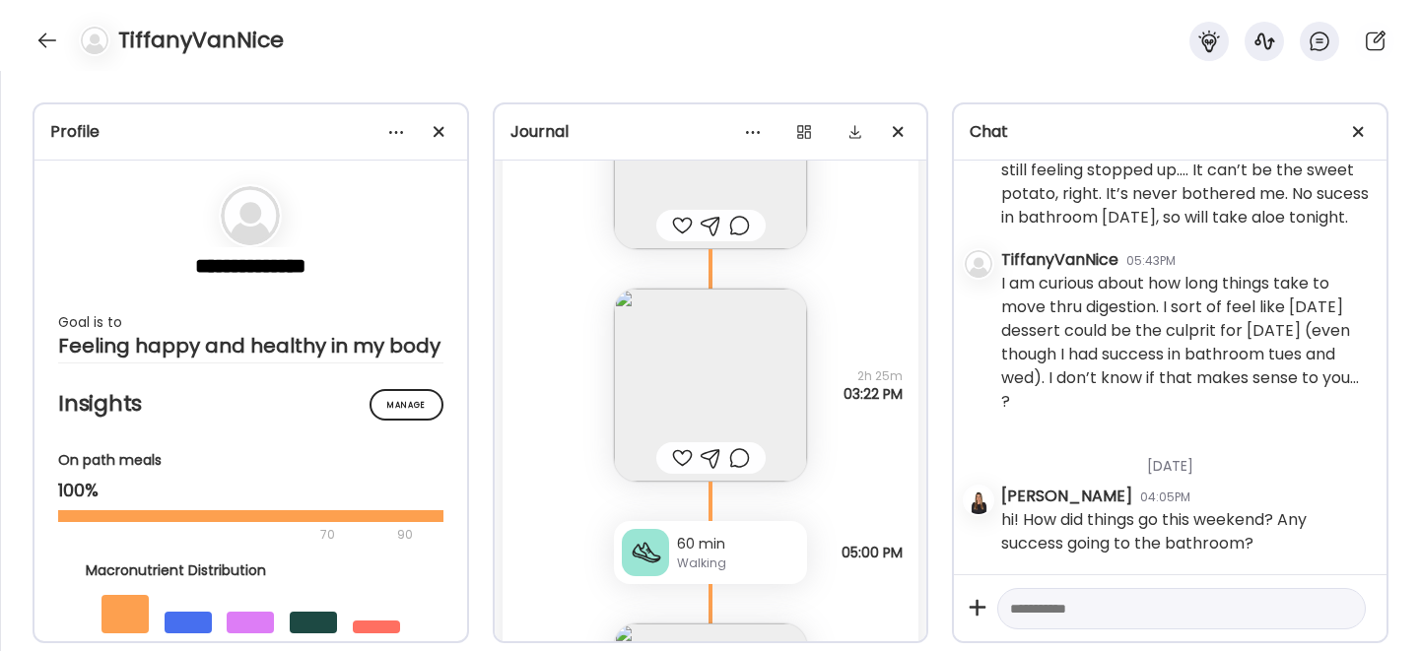
scroll to position [26319, 0]
click at [669, 379] on img at bounding box center [710, 384] width 193 height 193
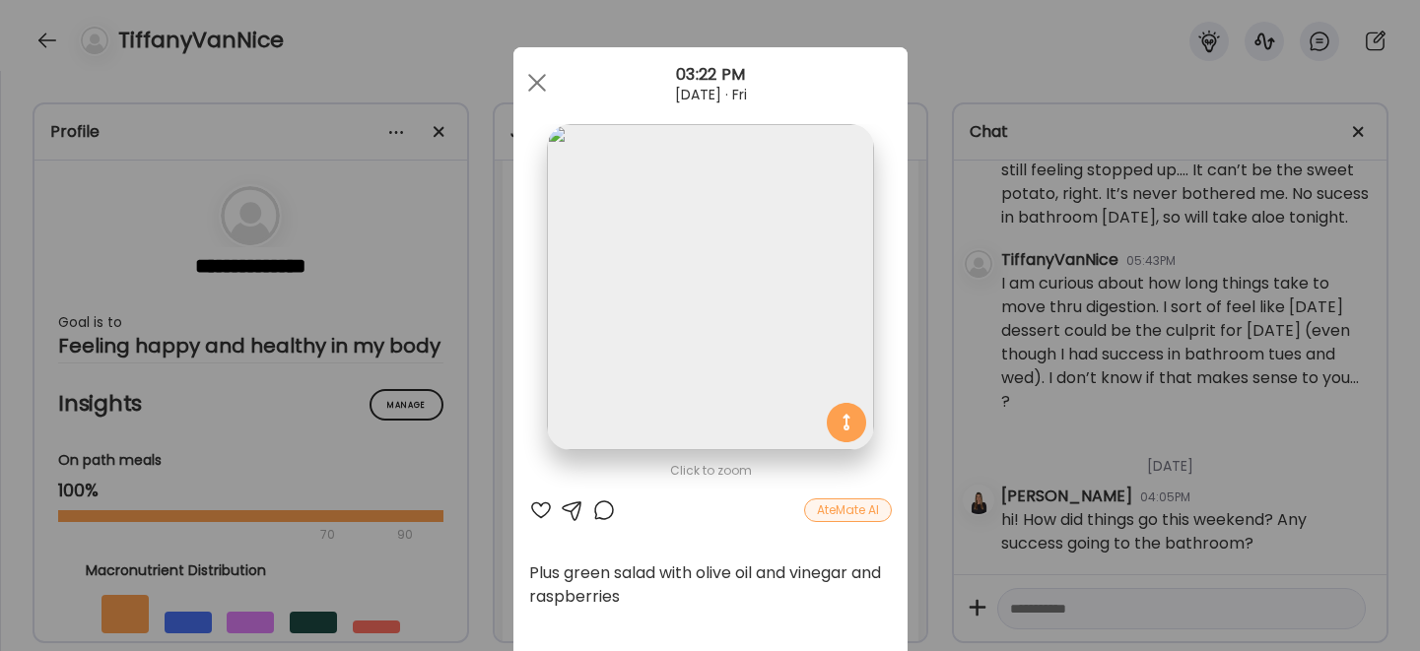
click at [533, 508] on div at bounding box center [541, 510] width 24 height 24
click at [565, 504] on div at bounding box center [573, 510] width 24 height 24
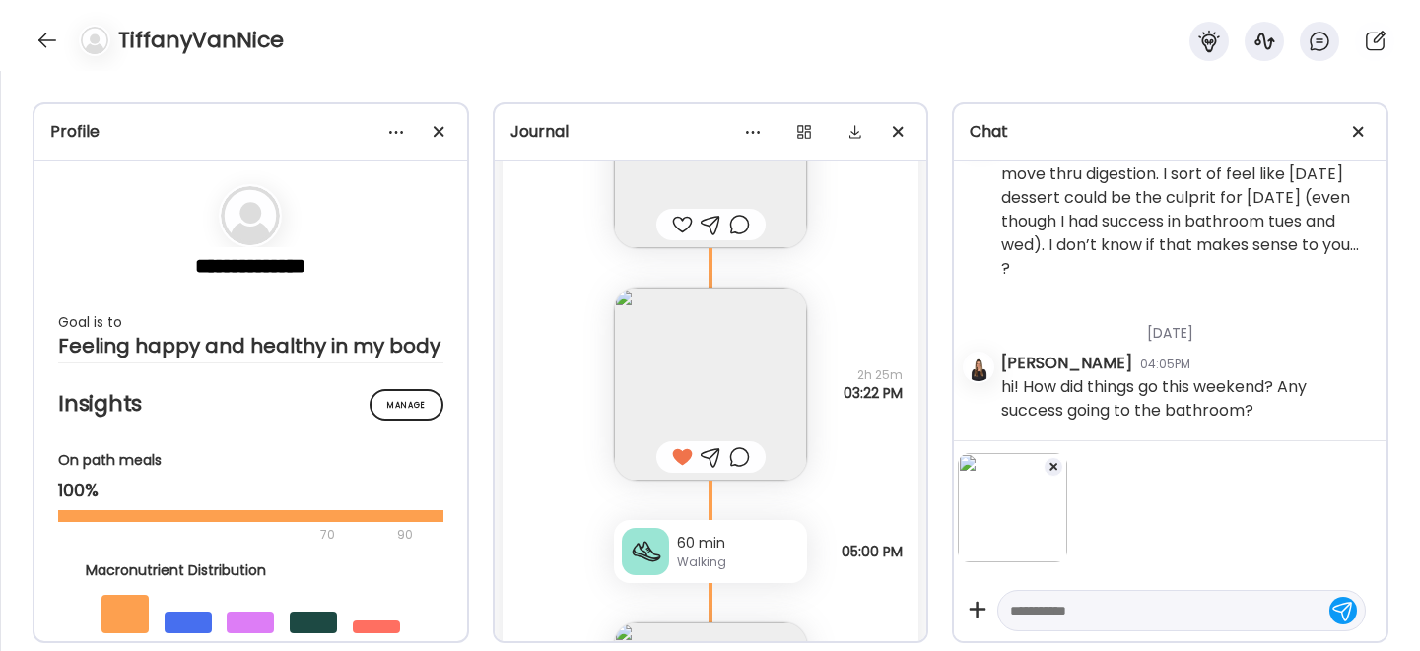
click at [1083, 610] on textarea at bounding box center [1163, 611] width 307 height 24
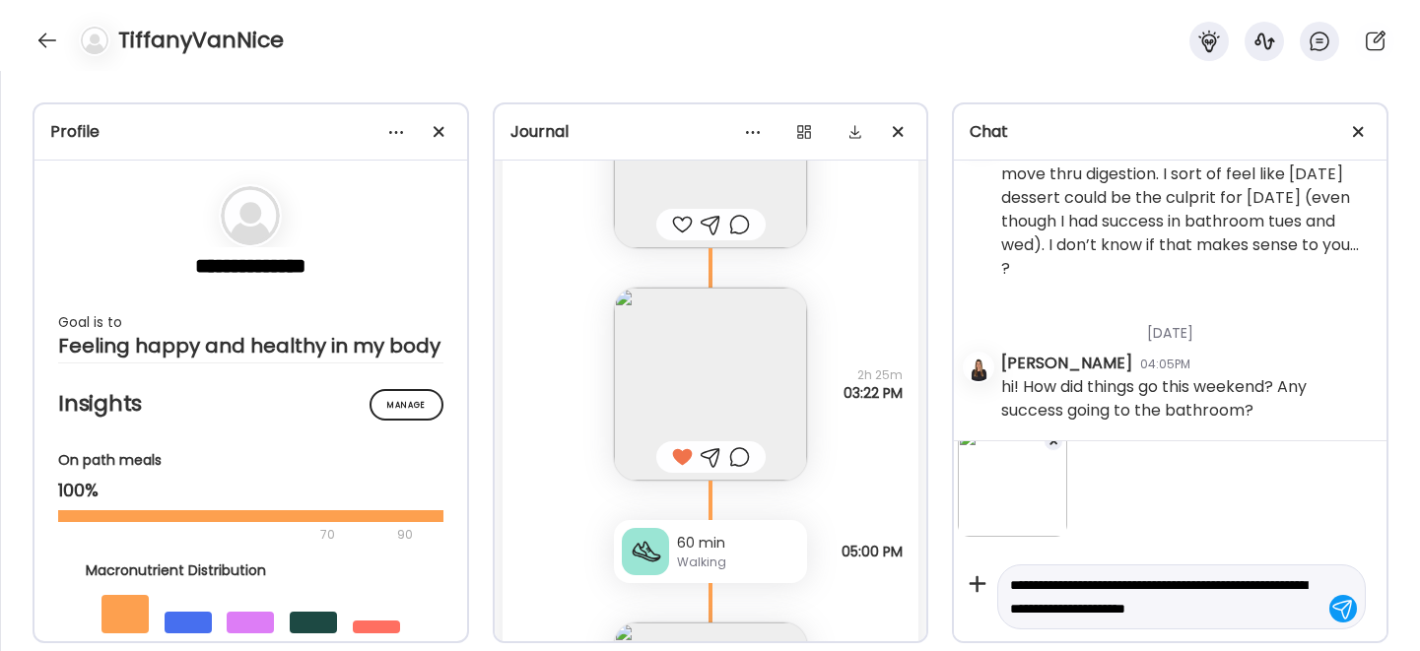
scroll to position [49, 0]
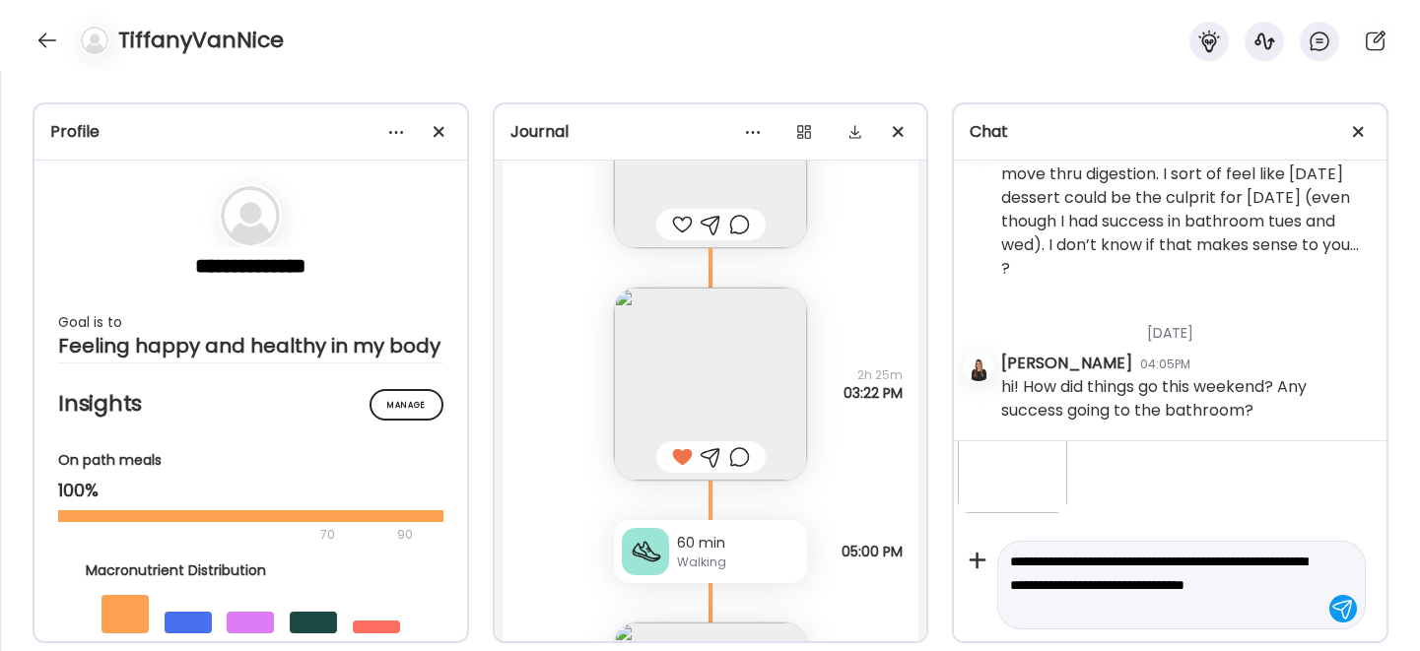
type textarea "**********"
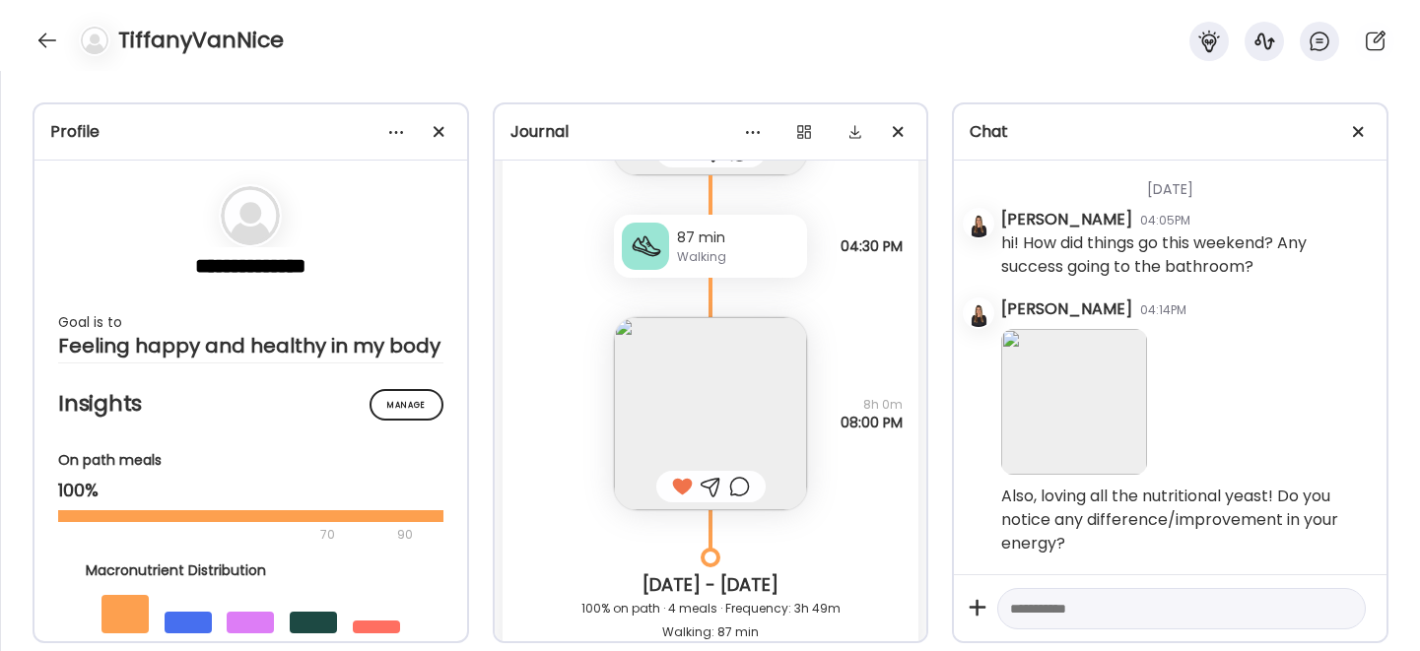
scroll to position [27954, 0]
